Goal: Find specific fact: Find specific fact

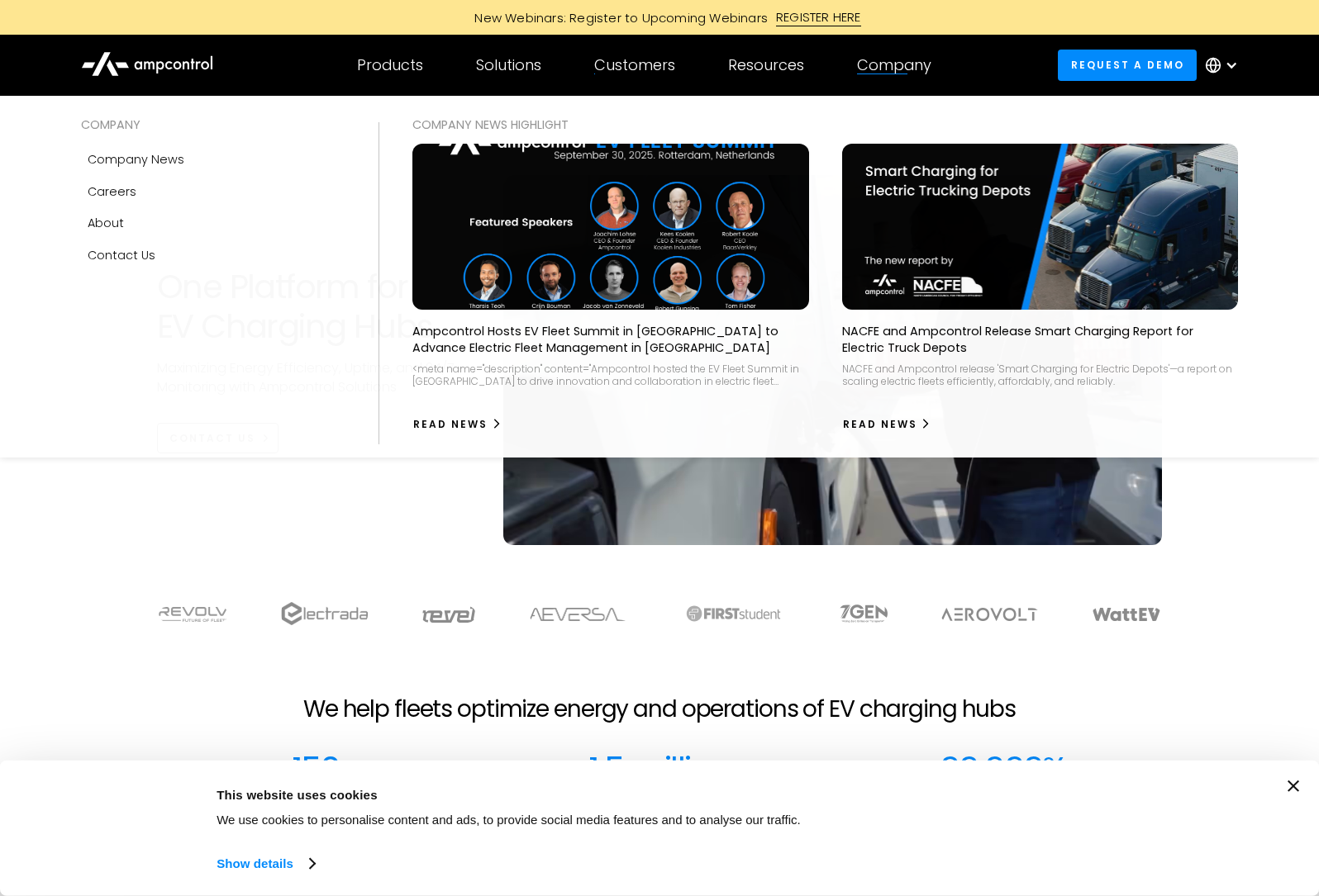
click at [881, 63] on div "Company" at bounding box center [895, 65] width 74 height 19
click at [158, 230] on link "About" at bounding box center [213, 223] width 264 height 32
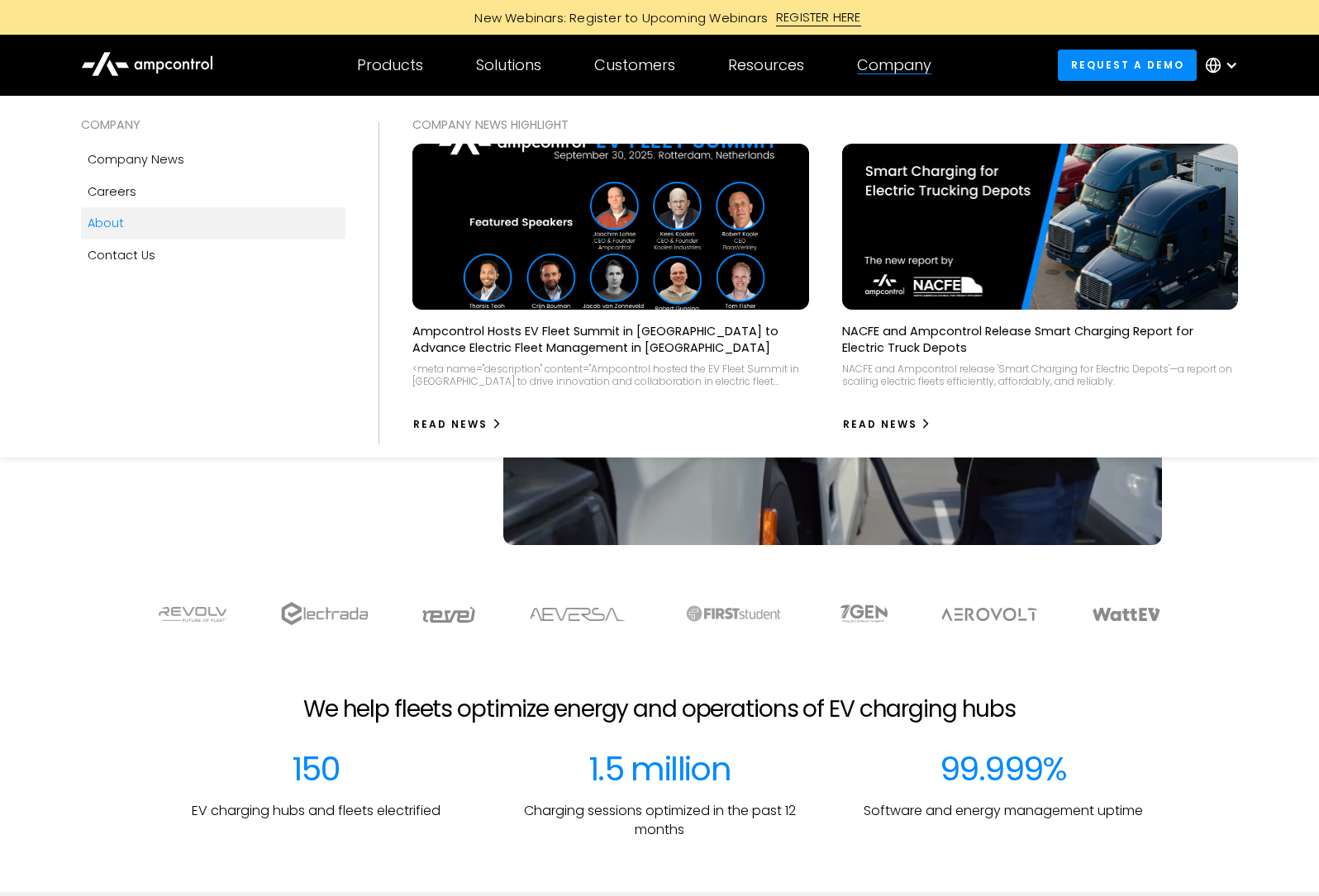
click at [107, 222] on div "About" at bounding box center [105, 223] width 36 height 19
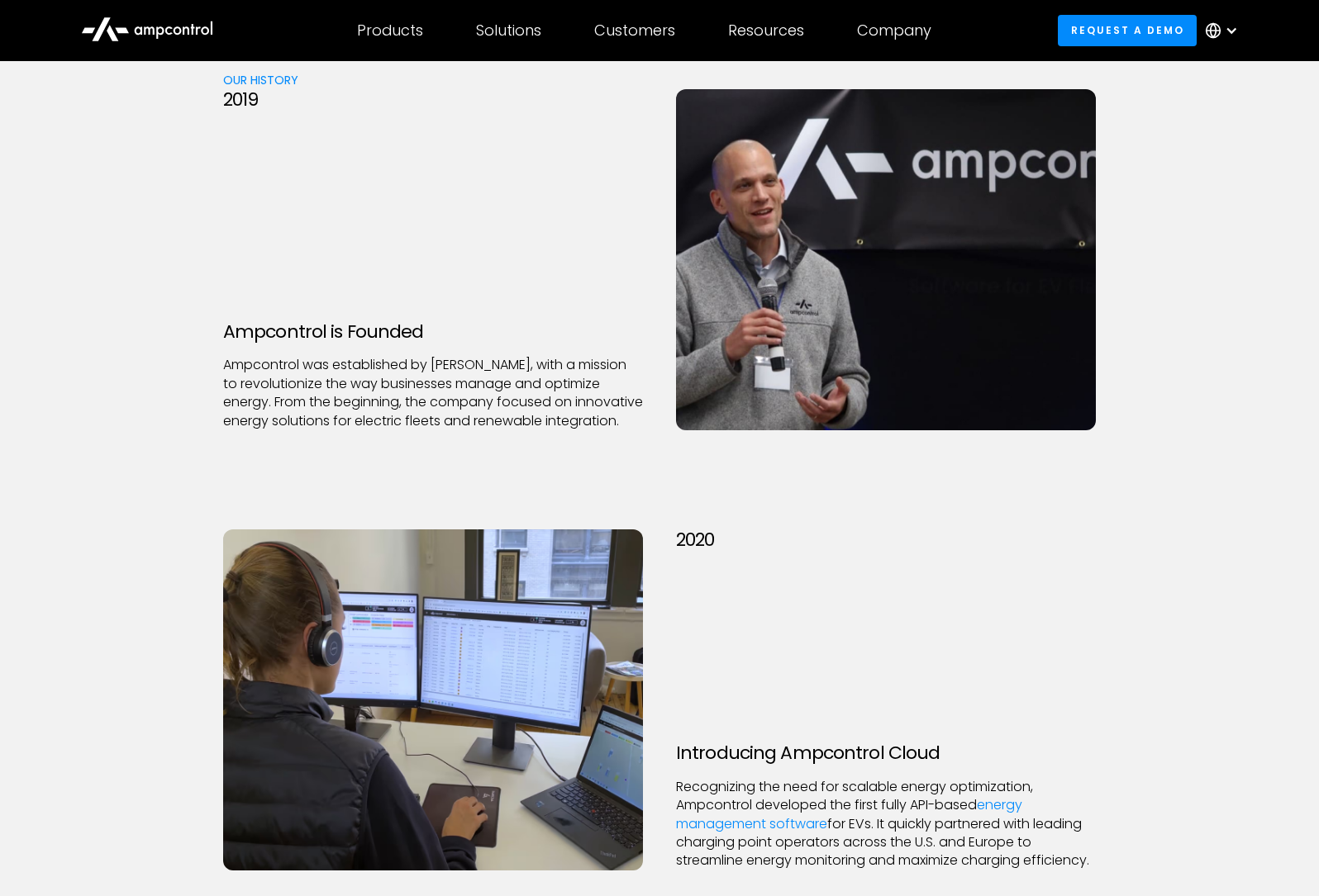
scroll to position [2160, 0]
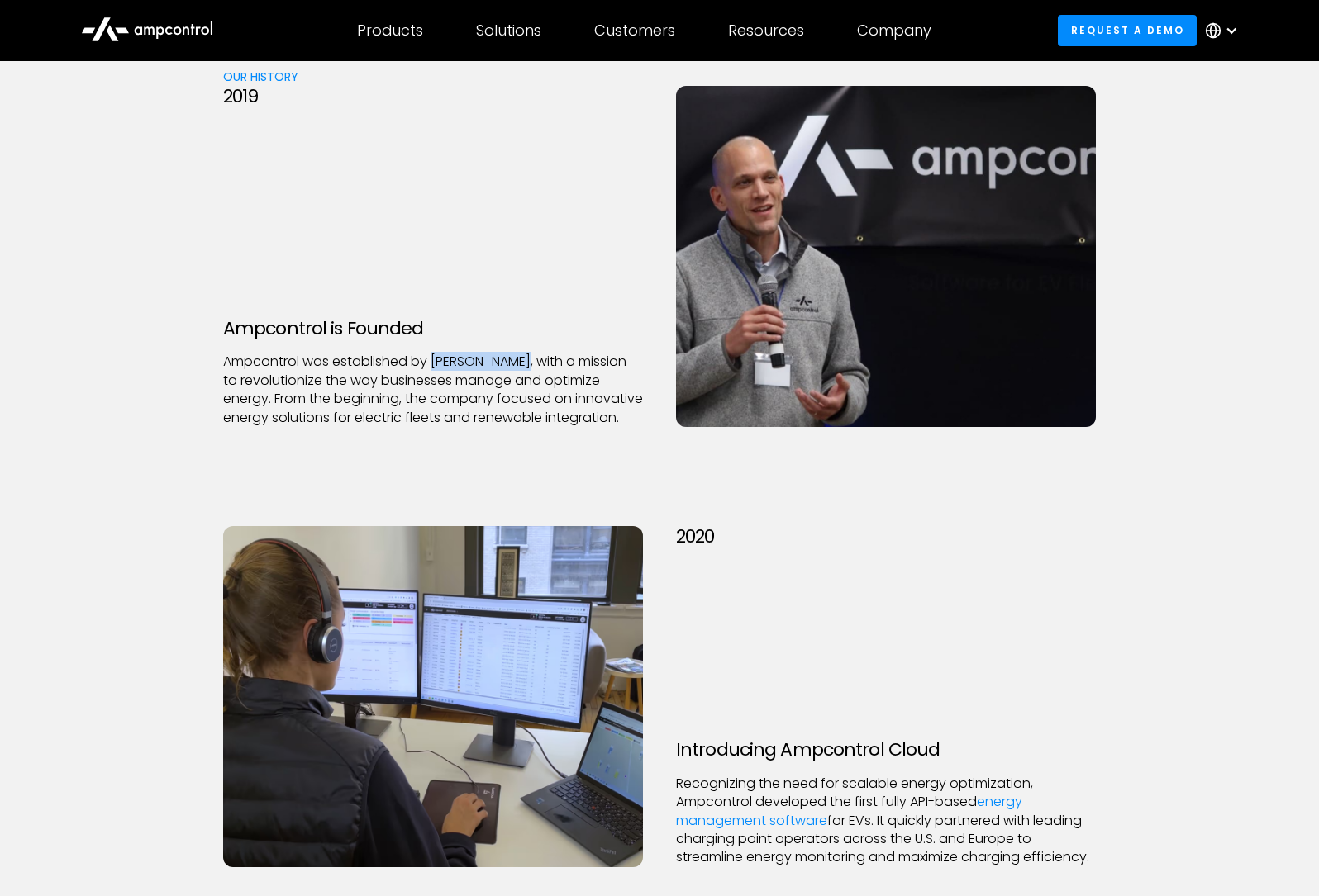
drag, startPoint x: 531, startPoint y: 344, endPoint x: 434, endPoint y: 342, distance: 97.0
click at [434, 353] on p "Ampcontrol was established by [PERSON_NAME], with a mission to revolutionize th…" at bounding box center [433, 390] width 420 height 74
copy p "[PERSON_NAME]"
